Goal: Check status: Check status

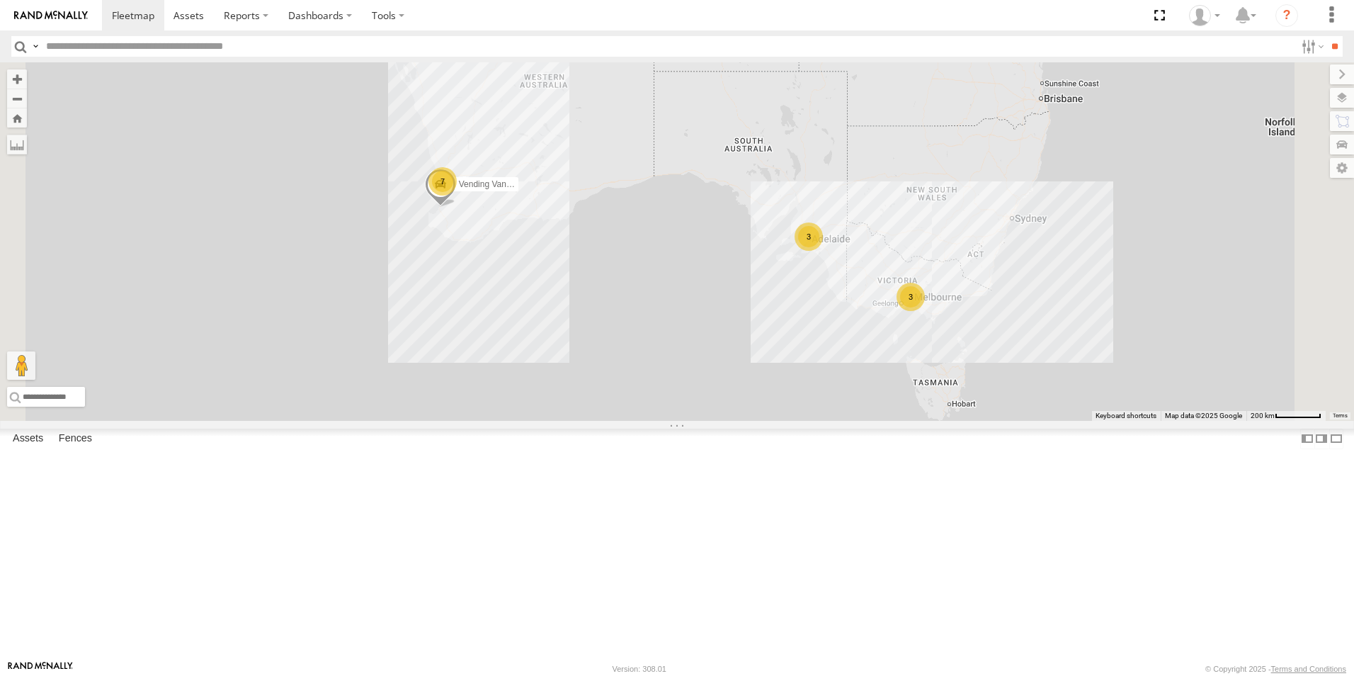
click at [0, 0] on link at bounding box center [0, 0] width 0 height 0
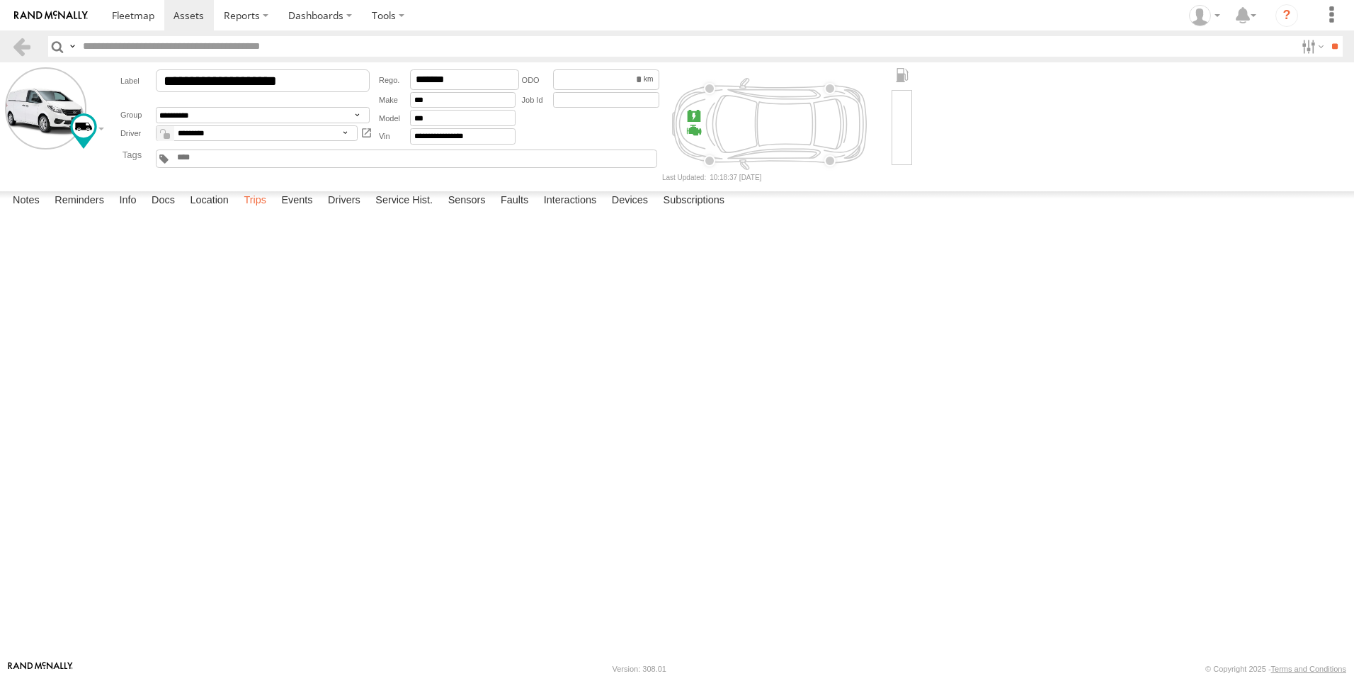
drag, startPoint x: 0, startPoint y: 0, endPoint x: 260, endPoint y: 647, distance: 697.7
click at [259, 211] on label "Trips" at bounding box center [255, 201] width 37 height 20
click at [14, 45] on link at bounding box center [21, 46] width 21 height 21
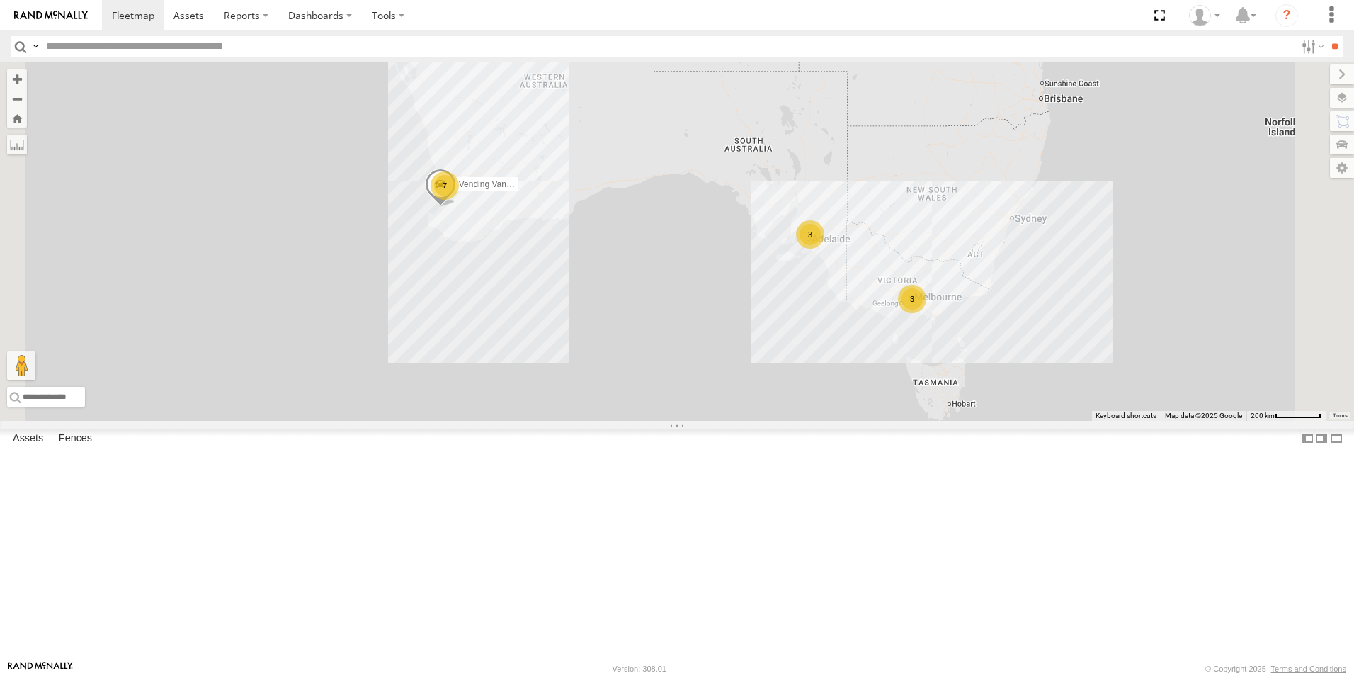
click at [0, 0] on link at bounding box center [0, 0] width 0 height 0
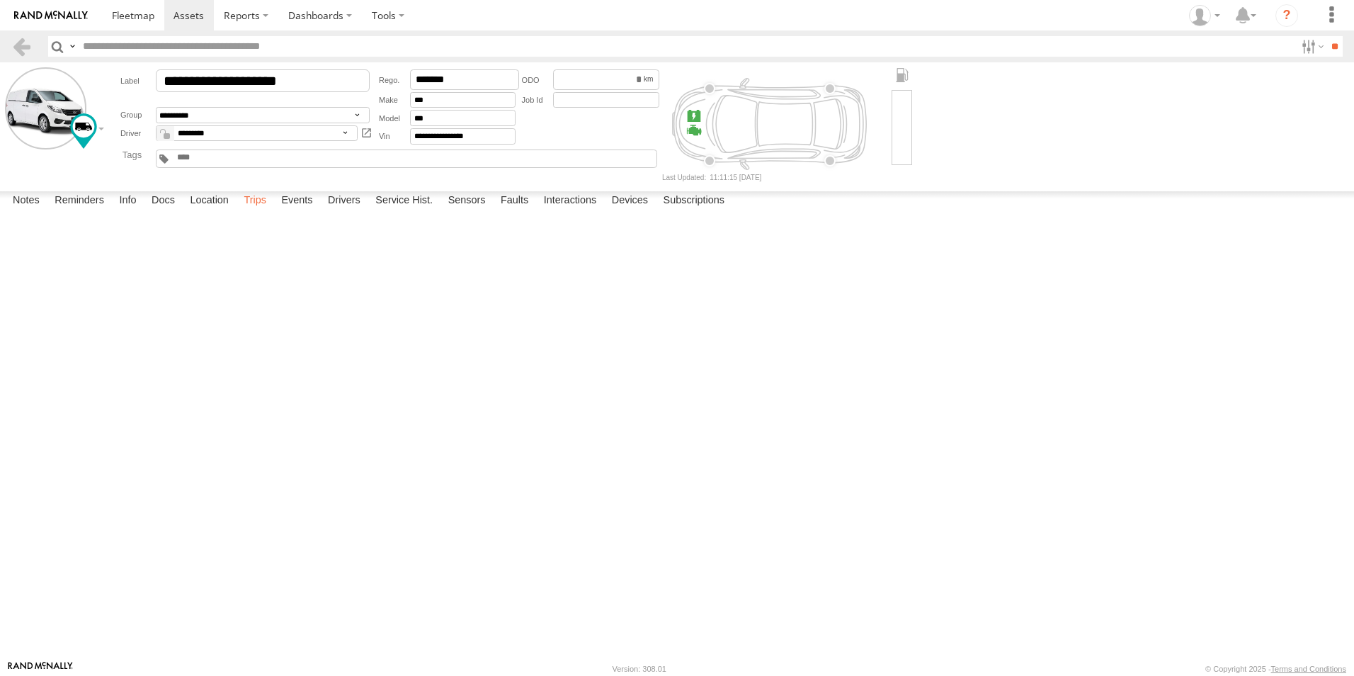
click at [250, 211] on label "Trips" at bounding box center [255, 201] width 37 height 20
click at [13, 47] on link at bounding box center [21, 46] width 21 height 21
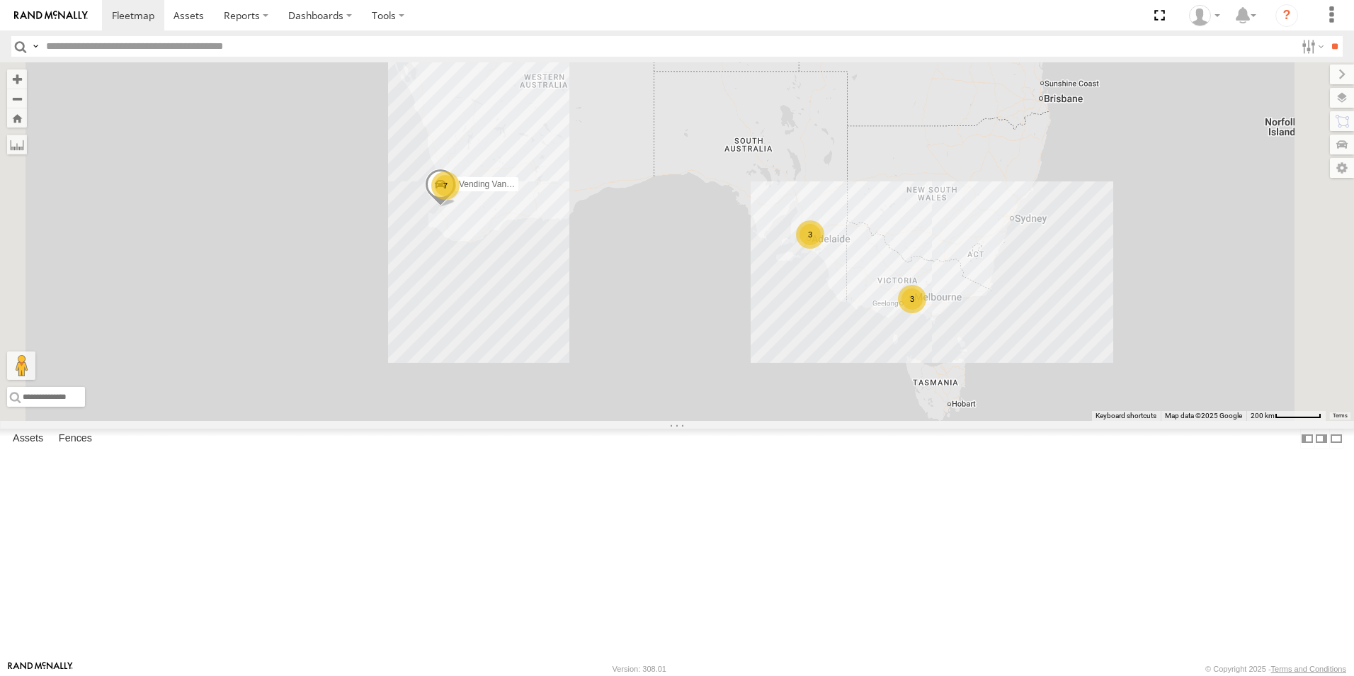
click at [0, 0] on link at bounding box center [0, 0] width 0 height 0
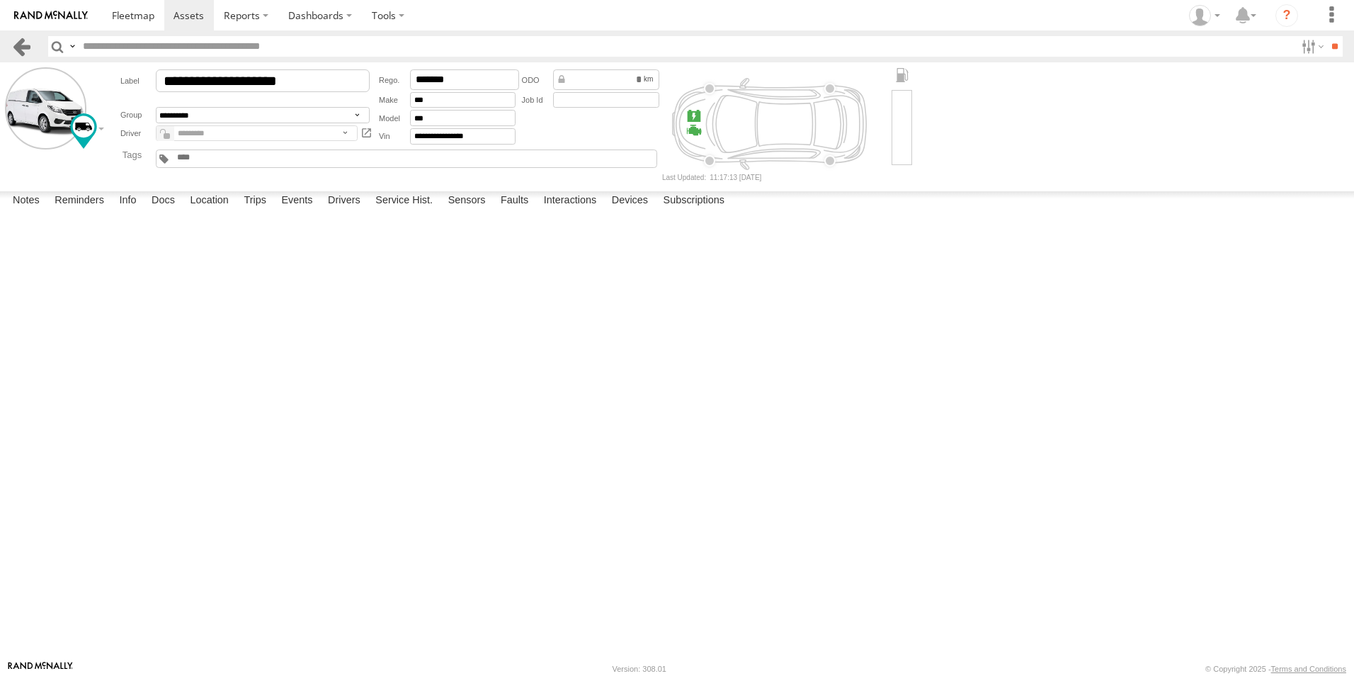
click at [23, 50] on link at bounding box center [21, 46] width 21 height 21
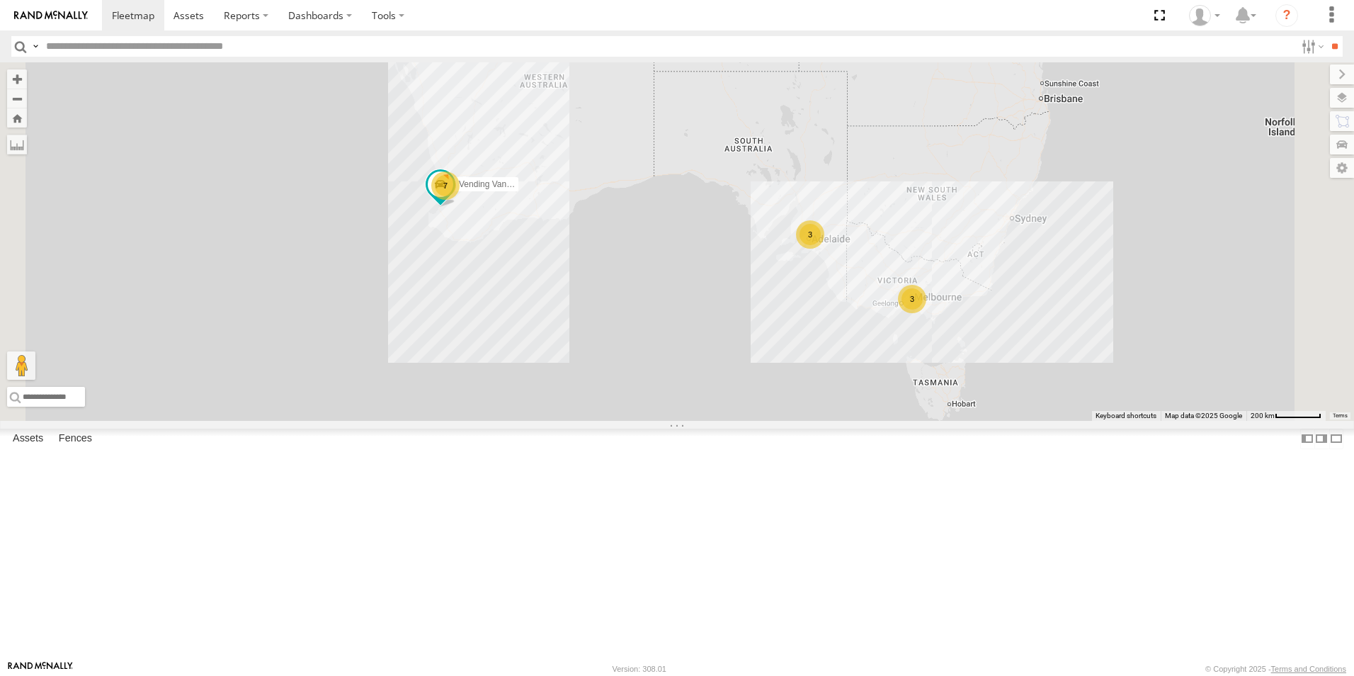
click at [0, 0] on link at bounding box center [0, 0] width 0 height 0
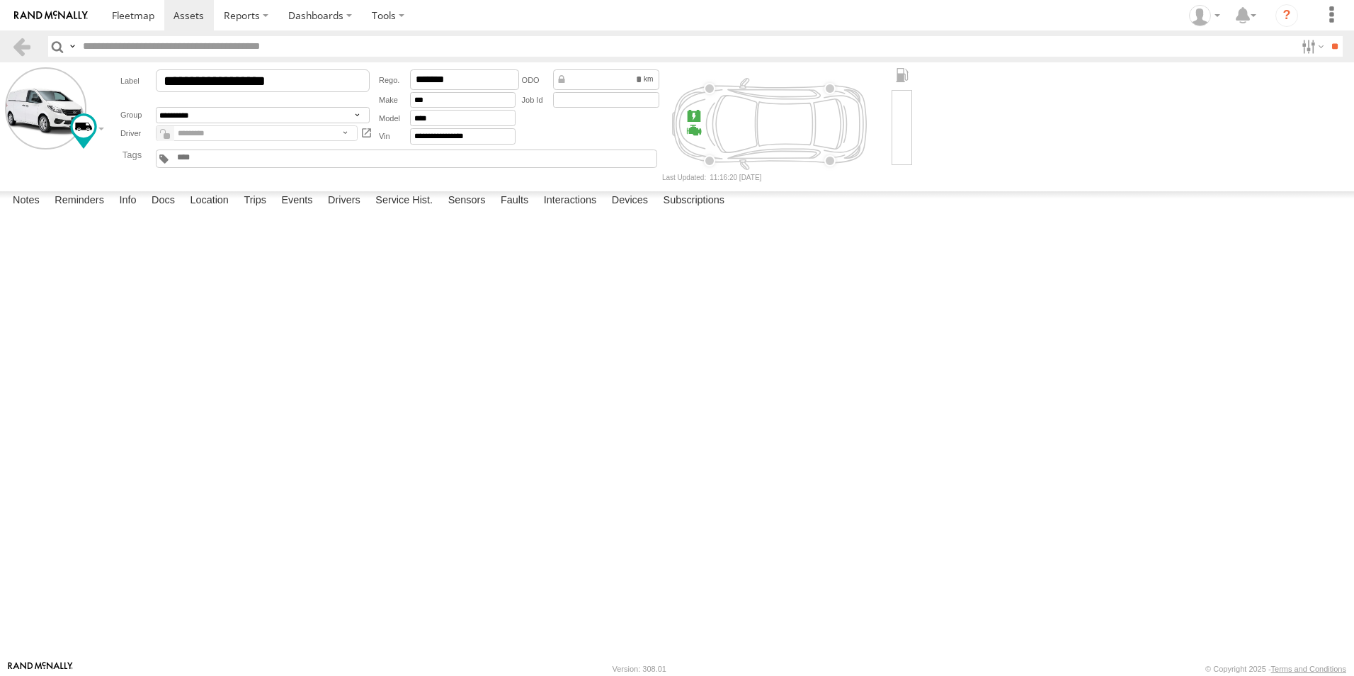
drag, startPoint x: 40, startPoint y: 91, endPoint x: 164, endPoint y: 383, distance: 316.7
click at [142, 340] on main "**********" at bounding box center [677, 361] width 1354 height 598
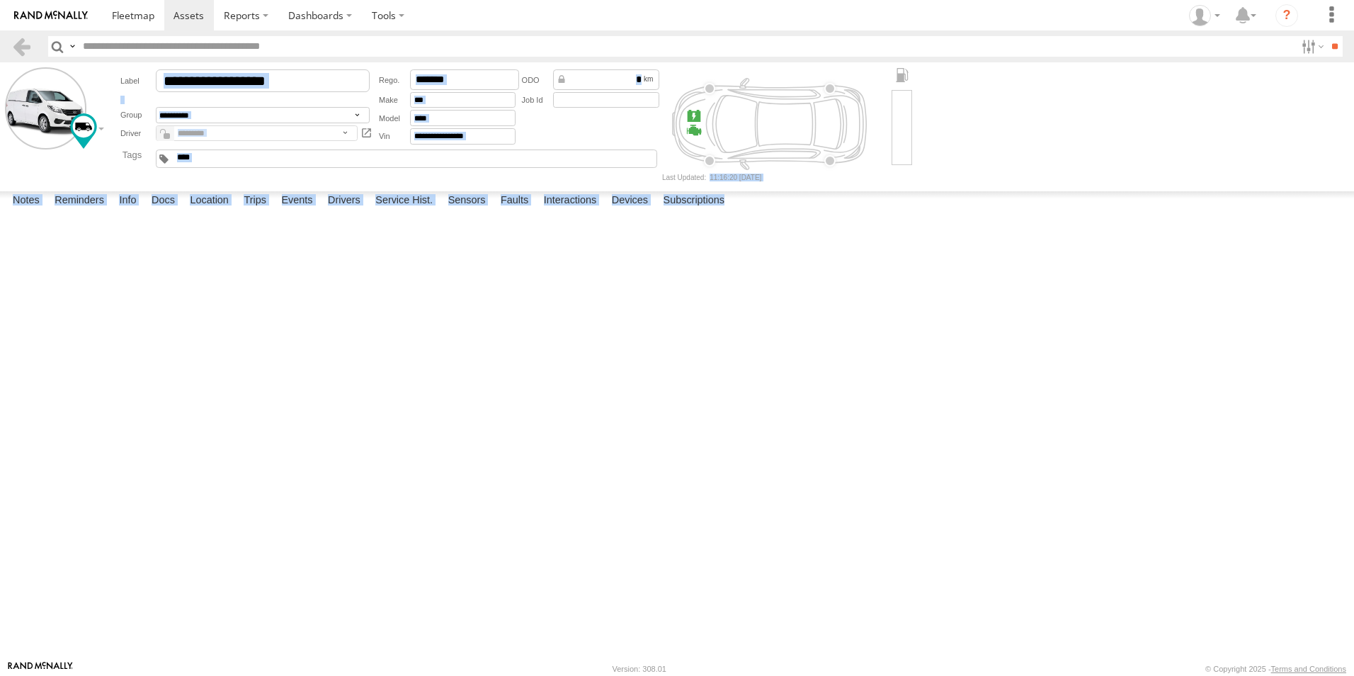
click at [1069, 164] on form "**********" at bounding box center [677, 123] width 1345 height 113
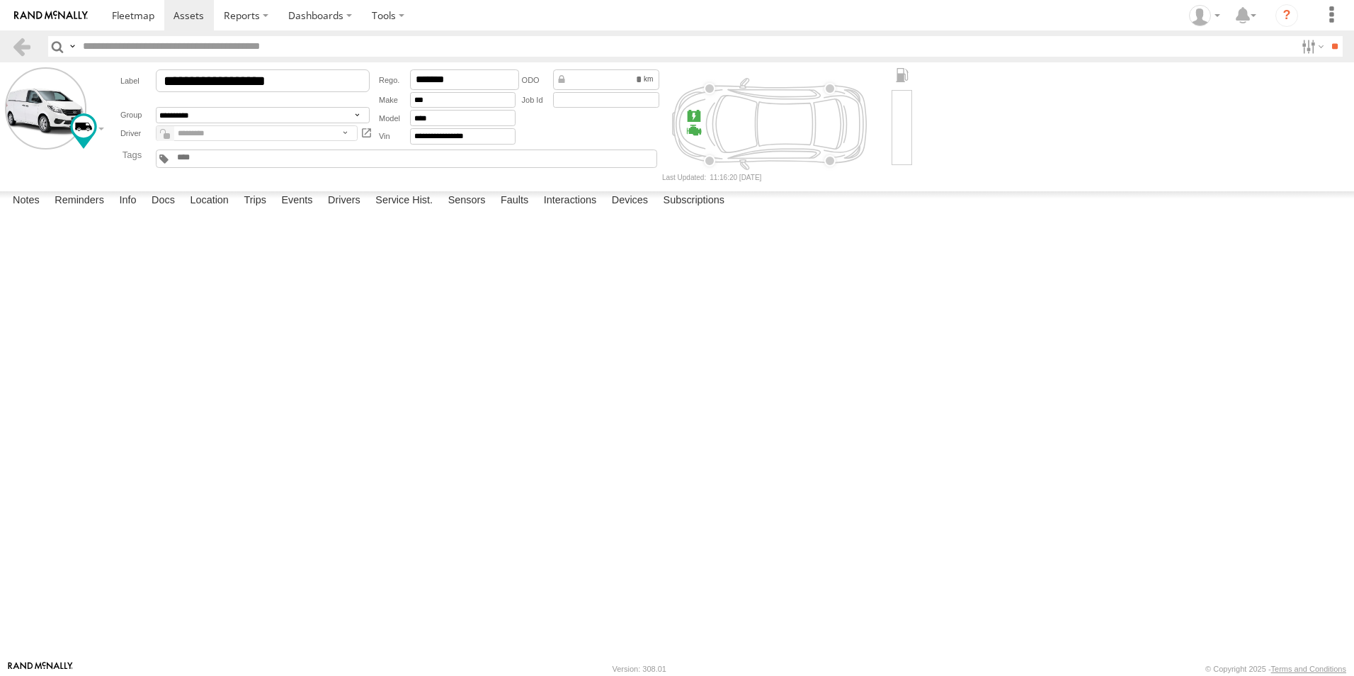
click at [11, 43] on header "Search Query Asset ID Asset Label Registration Manufacturer Model VIN Job ID" at bounding box center [677, 46] width 1354 height 32
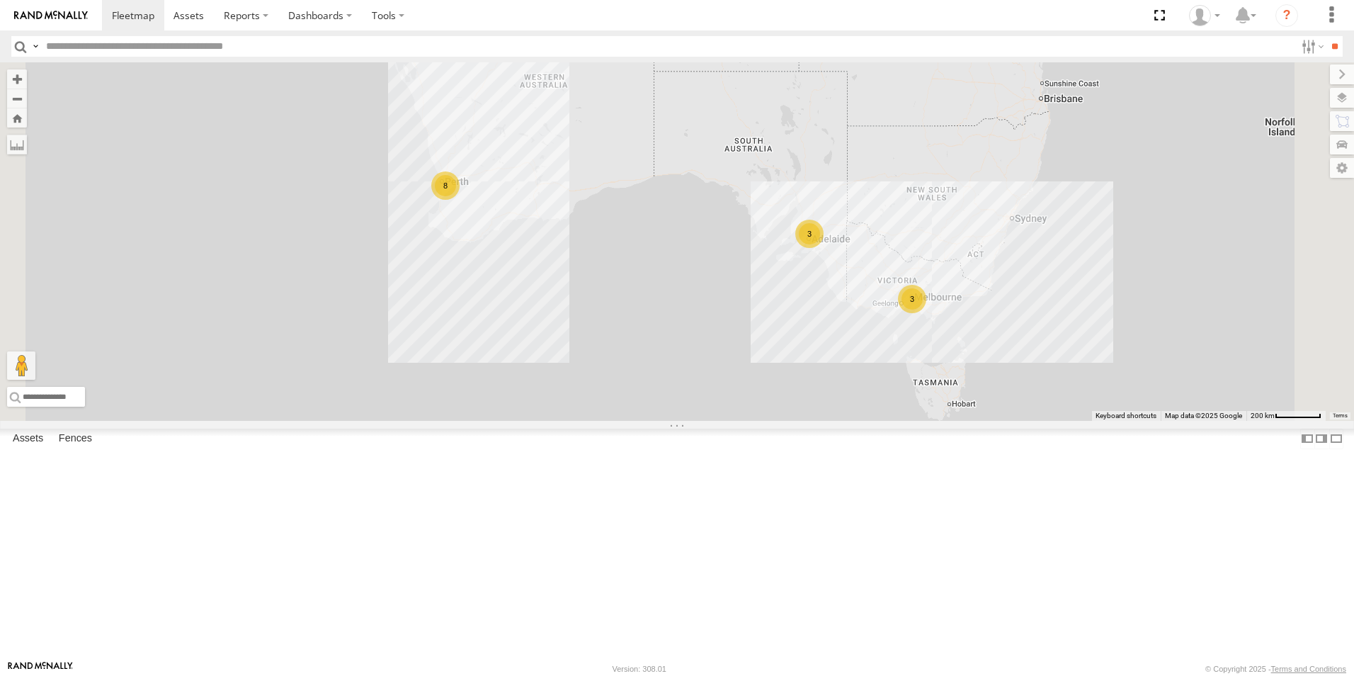
click at [0, 0] on link at bounding box center [0, 0] width 0 height 0
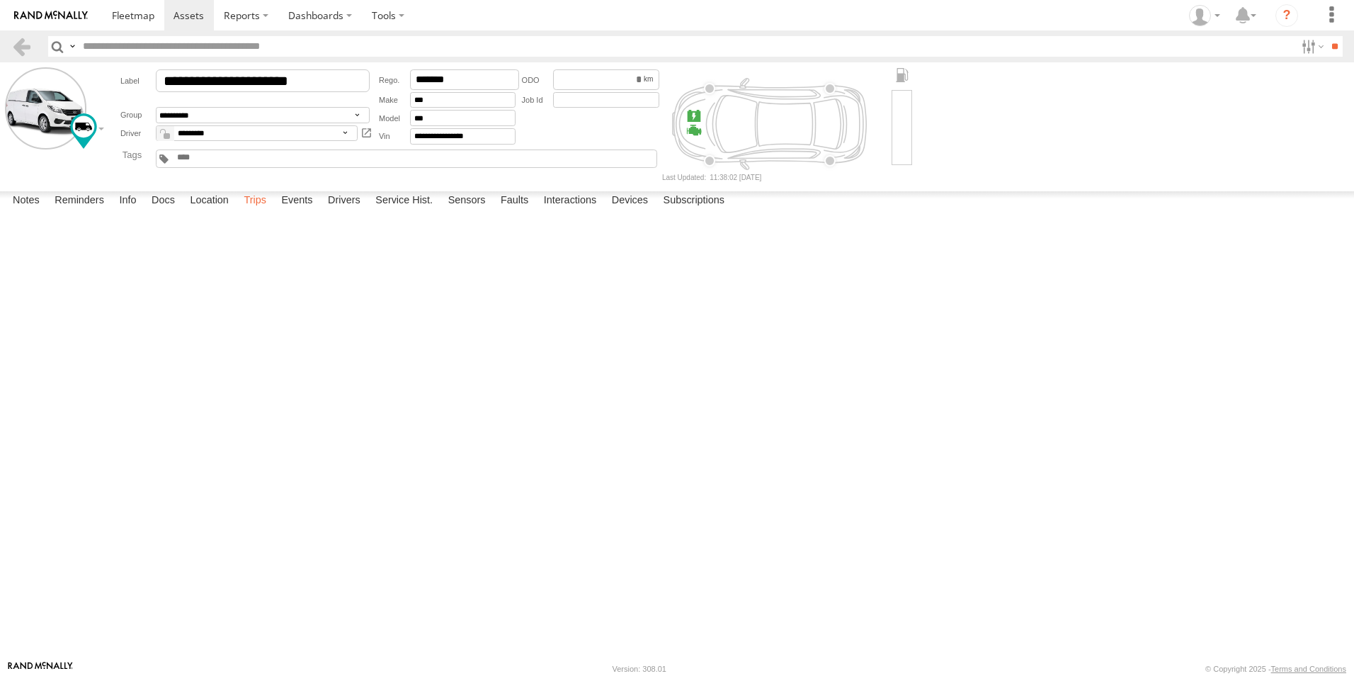
click at [261, 211] on label "Trips" at bounding box center [255, 201] width 37 height 20
drag, startPoint x: 31, startPoint y: 43, endPoint x: 21, endPoint y: 50, distance: 12.2
click at [30, 43] on link at bounding box center [21, 46] width 21 height 21
